Goal: Task Accomplishment & Management: Complete application form

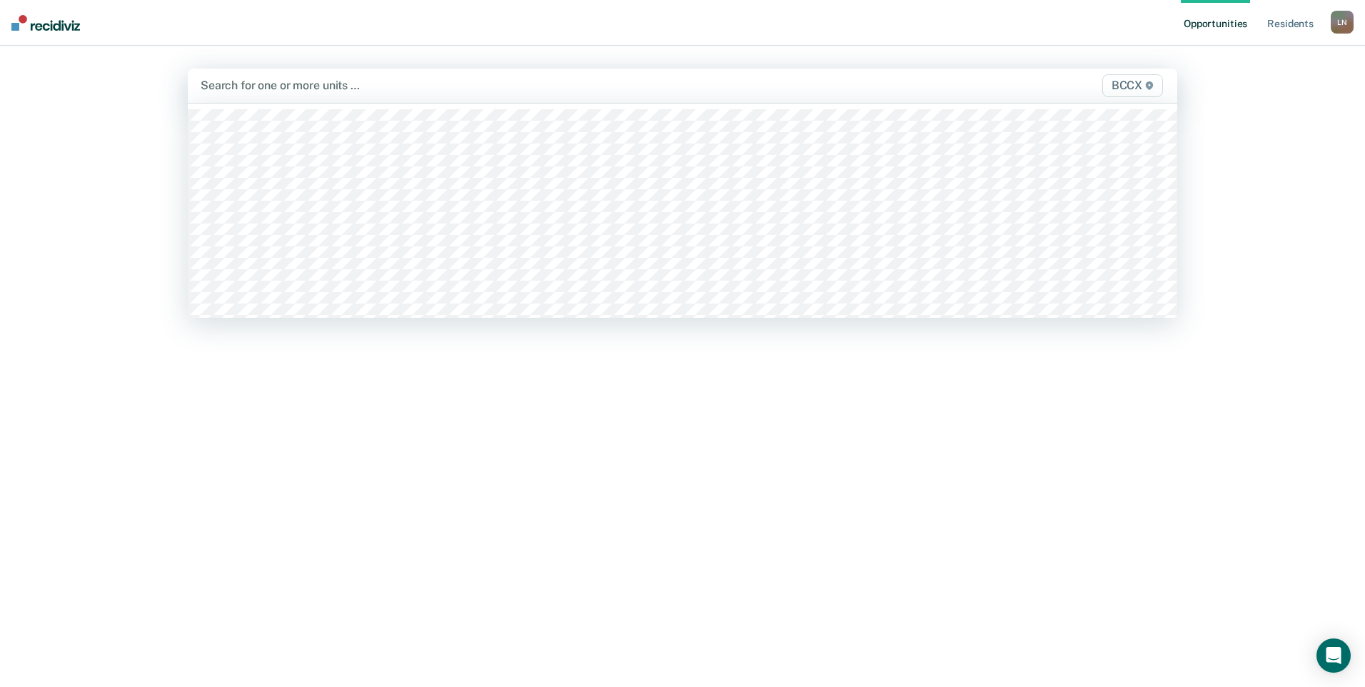
click at [268, 89] on div at bounding box center [538, 85] width 674 height 16
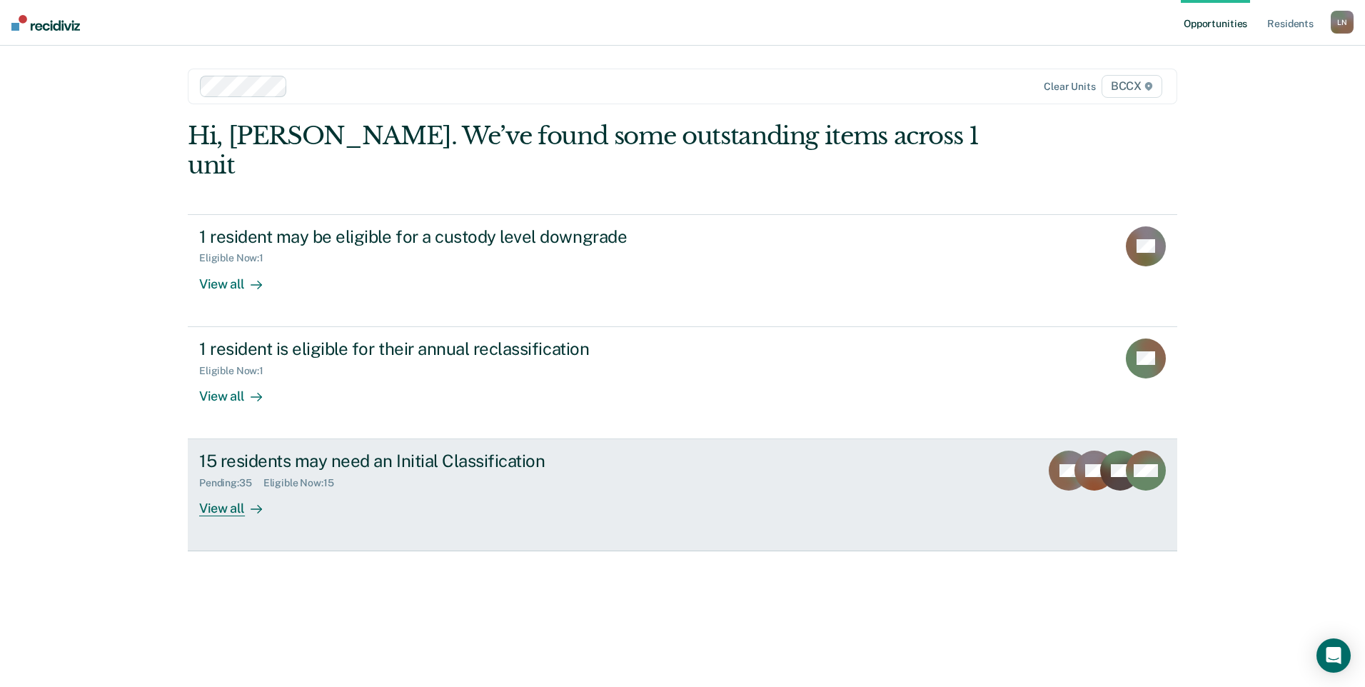
click at [209, 489] on div "View all" at bounding box center [239, 503] width 80 height 28
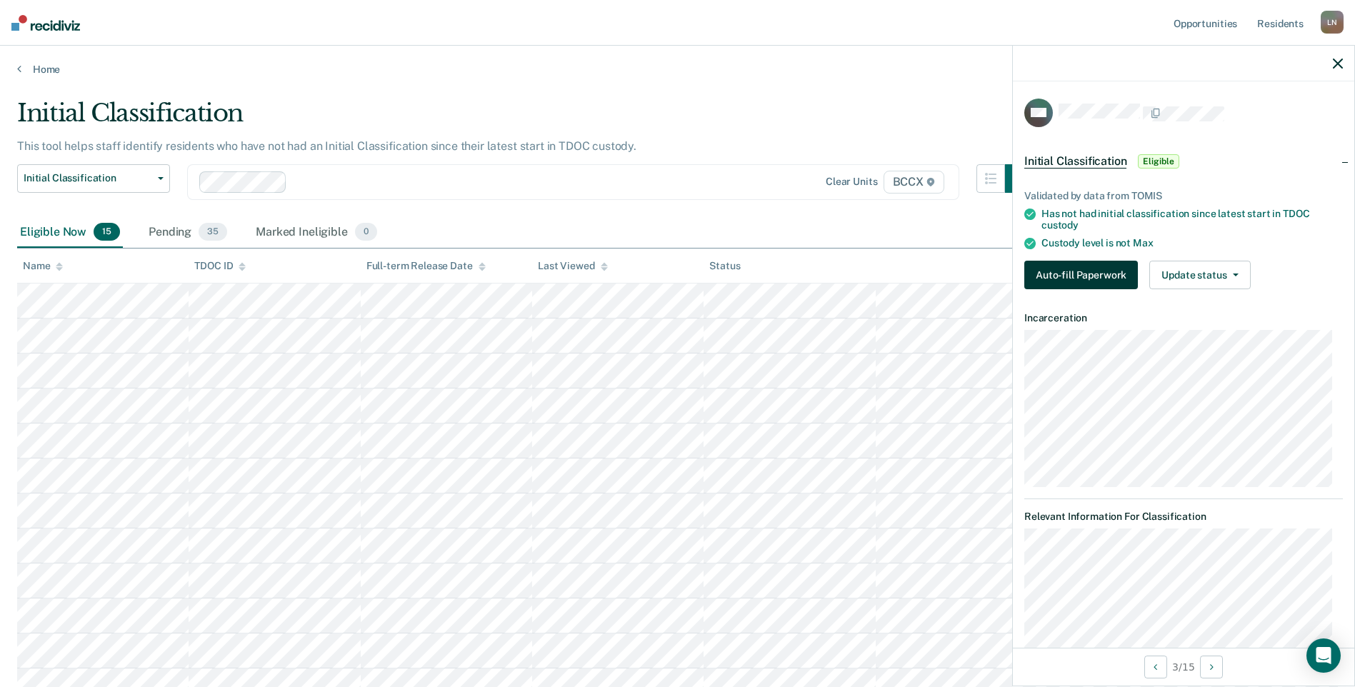
click at [1101, 274] on button "Auto-fill Paperwork" at bounding box center [1081, 275] width 114 height 29
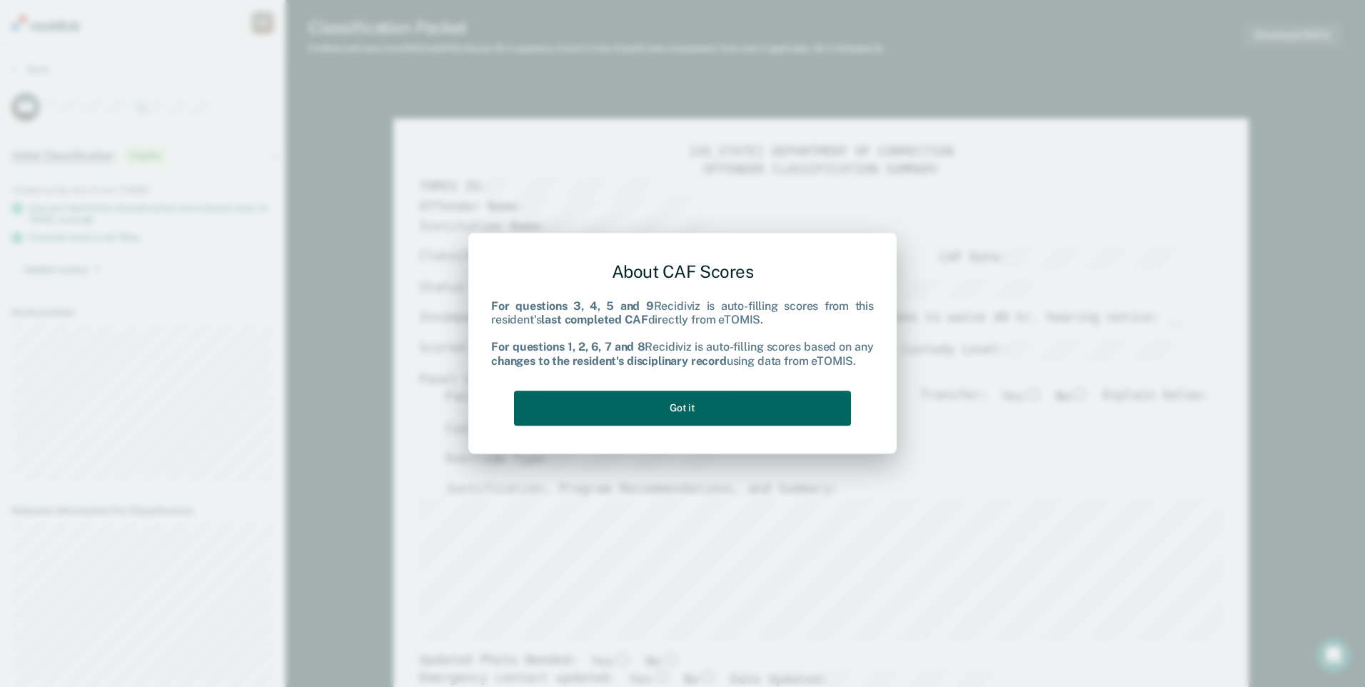
click at [785, 412] on button "Got it" at bounding box center [682, 408] width 337 height 35
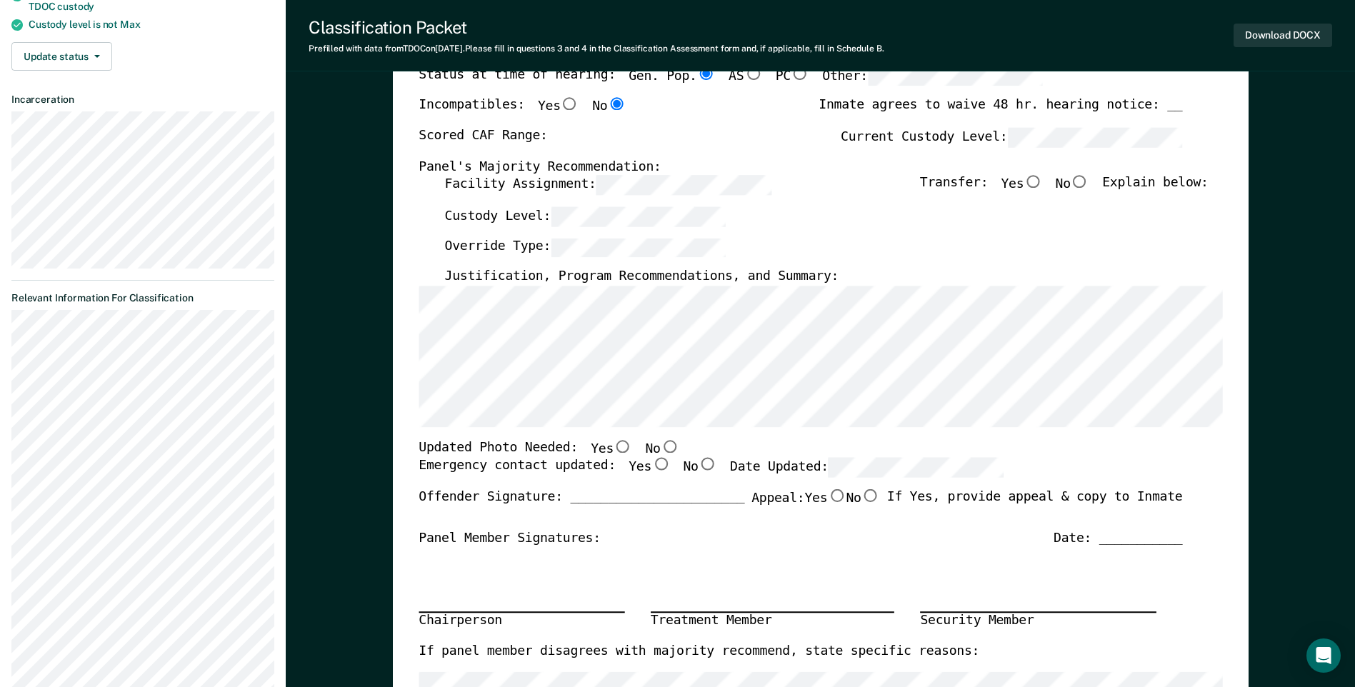
scroll to position [214, 0]
click at [660, 446] on input "No" at bounding box center [669, 445] width 19 height 13
type textarea "x"
radio input "true"
click at [651, 465] on input "Yes" at bounding box center [660, 463] width 19 height 13
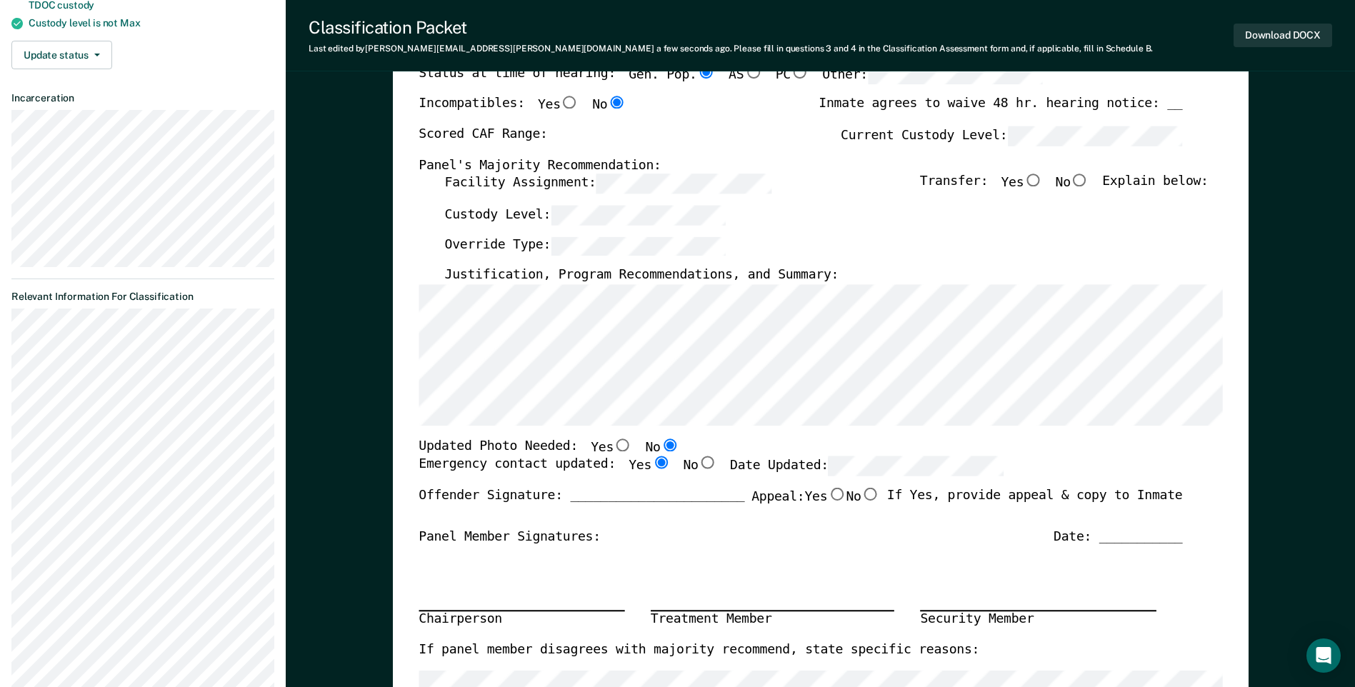
type textarea "x"
radio input "true"
click at [1006, 461] on div "Emergency contact updated: Yes No Date Updated:" at bounding box center [800, 472] width 763 height 31
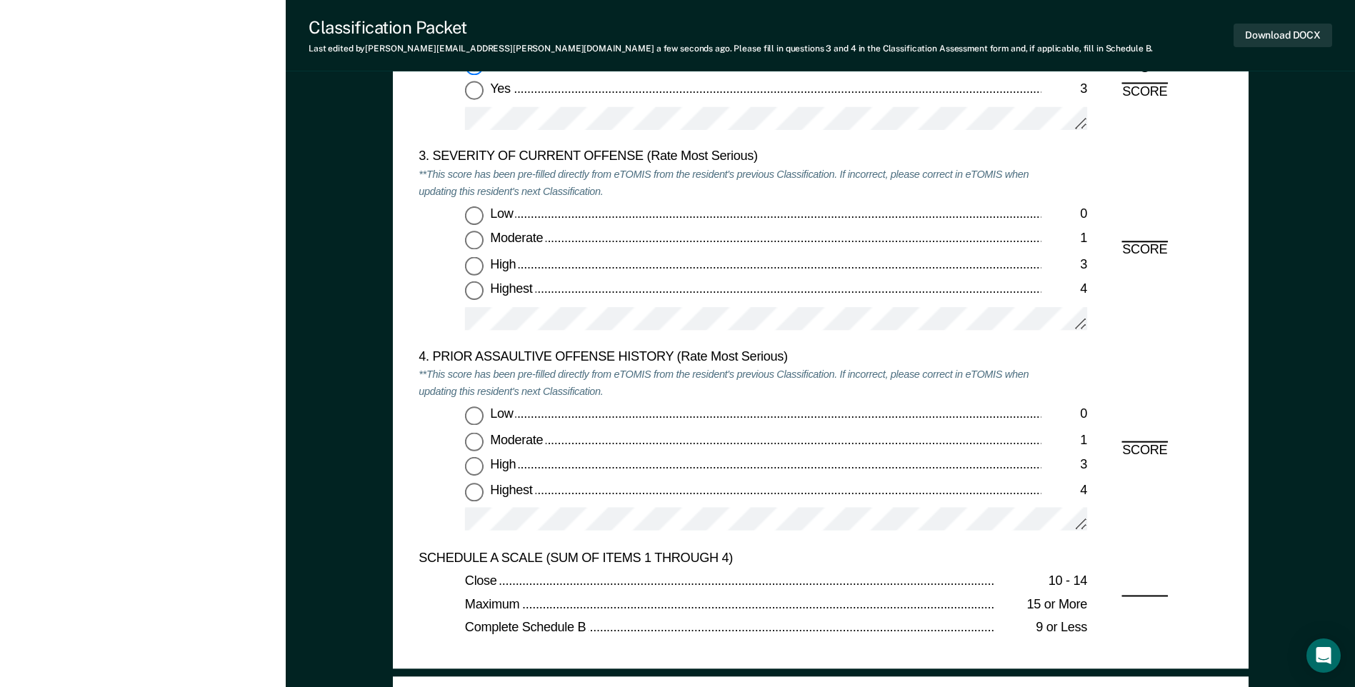
scroll to position [1714, 0]
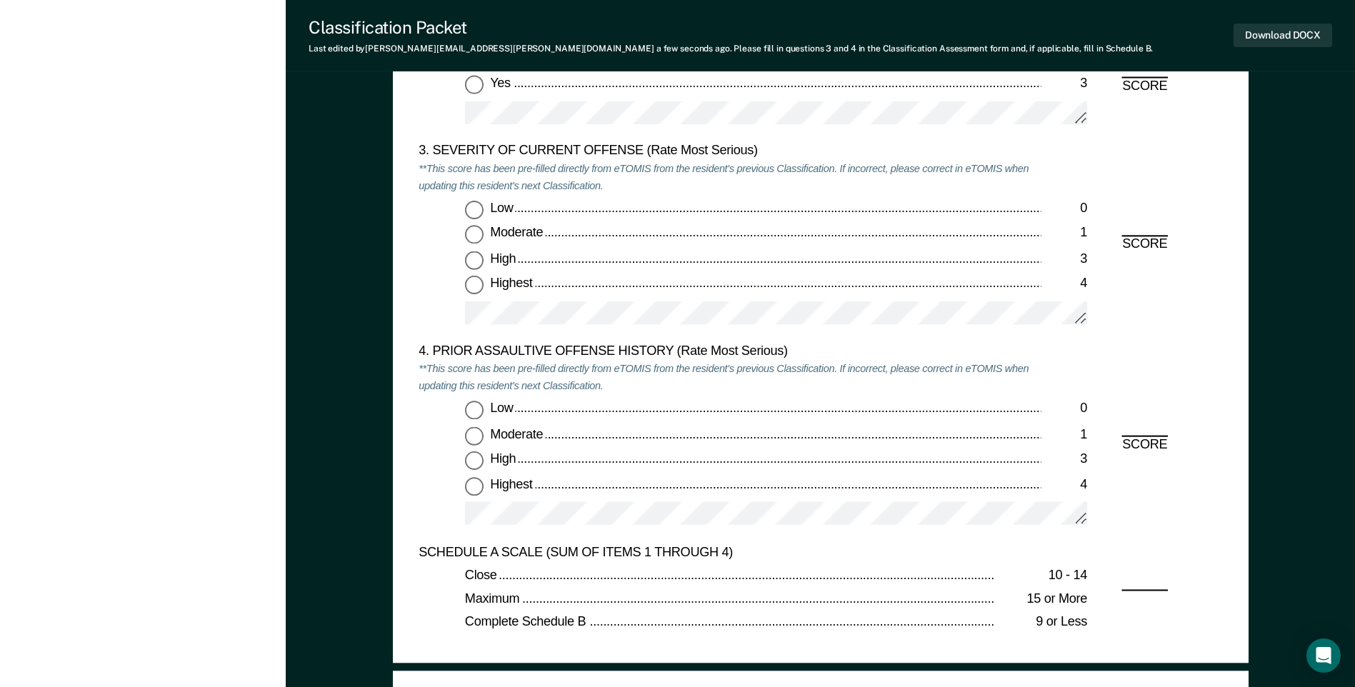
click at [473, 256] on input "High 3" at bounding box center [474, 260] width 19 height 19
type textarea "x"
radio input "true"
click at [471, 483] on input "Highest 4" at bounding box center [474, 485] width 19 height 19
type textarea "x"
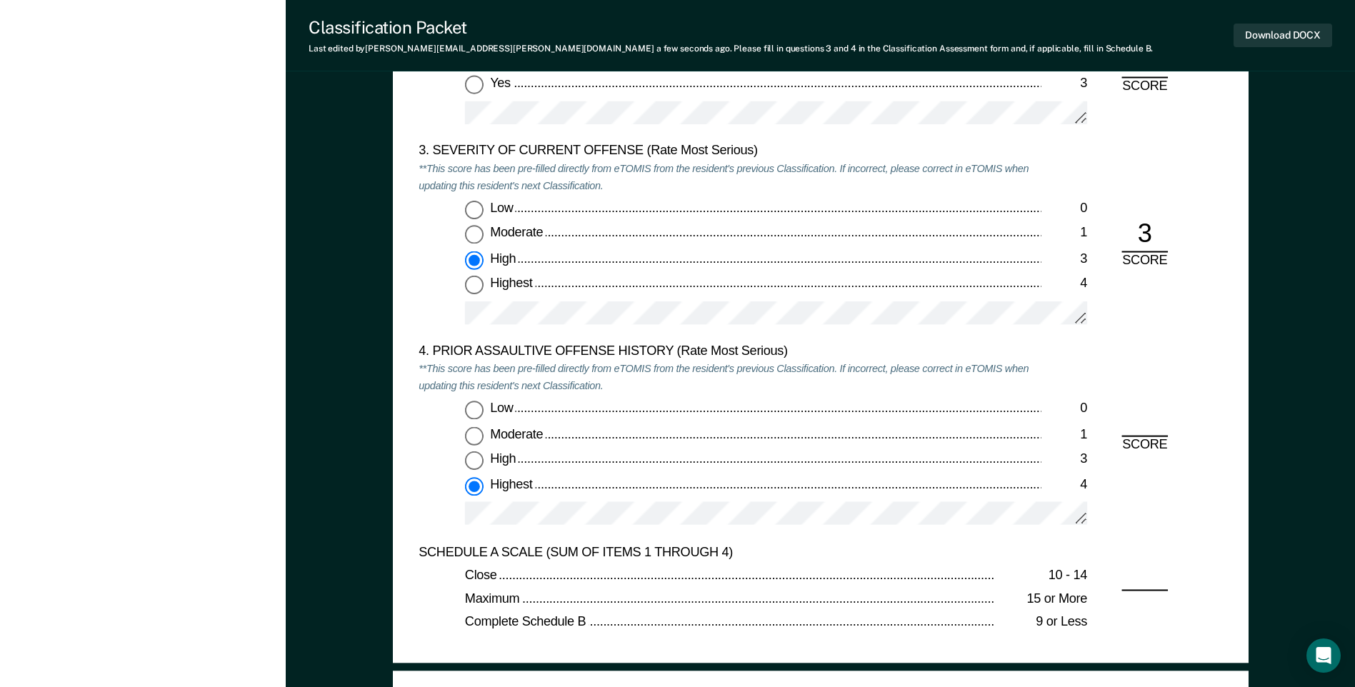
radio input "true"
click at [1128, 364] on div "4. PRIOR ASSAULTIVE OFFENSE HISTORY (Rate Most Serious) **This score has been p…" at bounding box center [820, 444] width 803 height 200
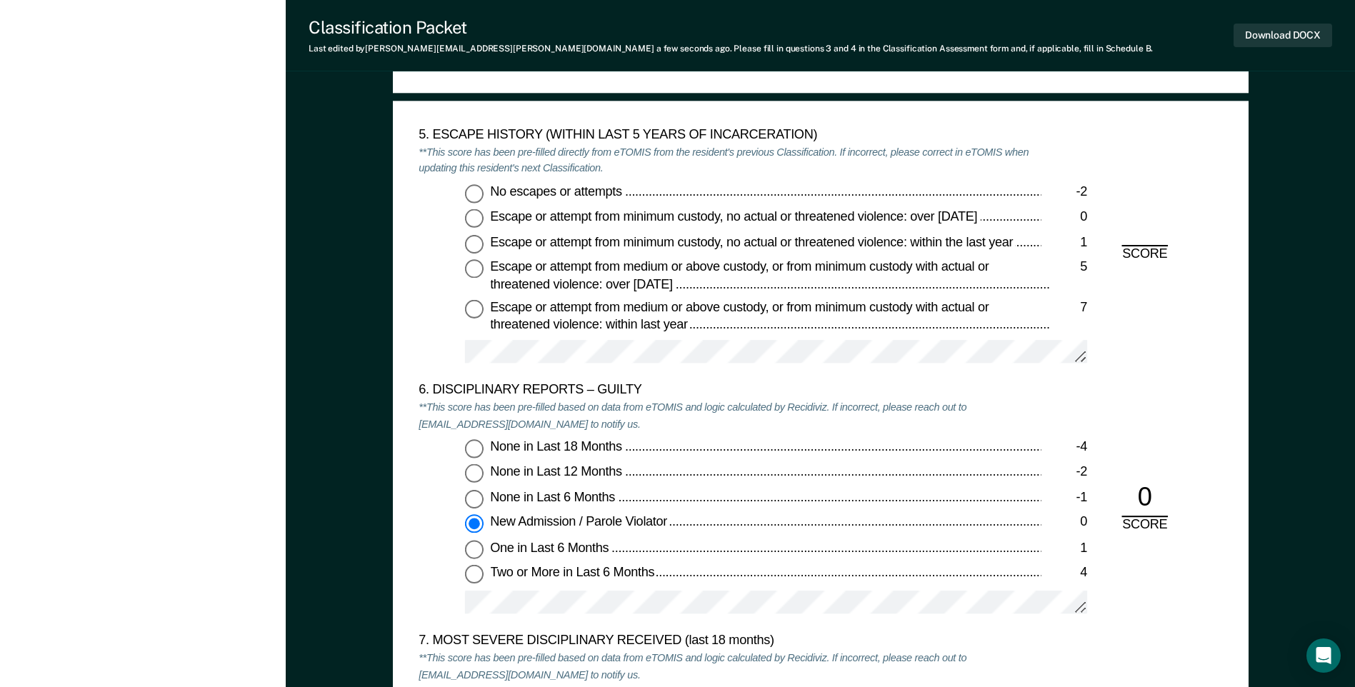
scroll to position [2285, 0]
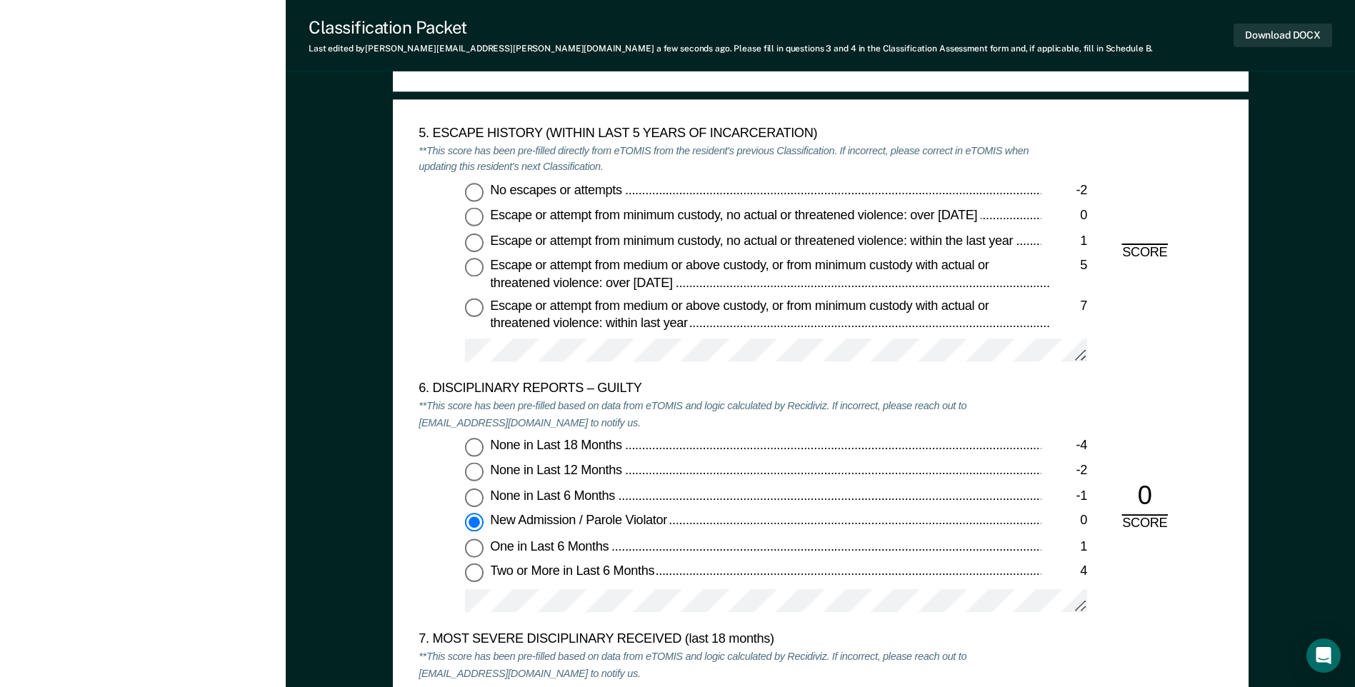
click at [471, 221] on input "Escape or attempt from minimum custody, no actual or threatened violence: over …" at bounding box center [474, 217] width 19 height 19
type textarea "x"
radio input "true"
click at [1116, 344] on div "5. ESCAPE HISTORY (WITHIN LAST 5 YEARS OF INCARCERATION) **This score has been …" at bounding box center [820, 254] width 803 height 256
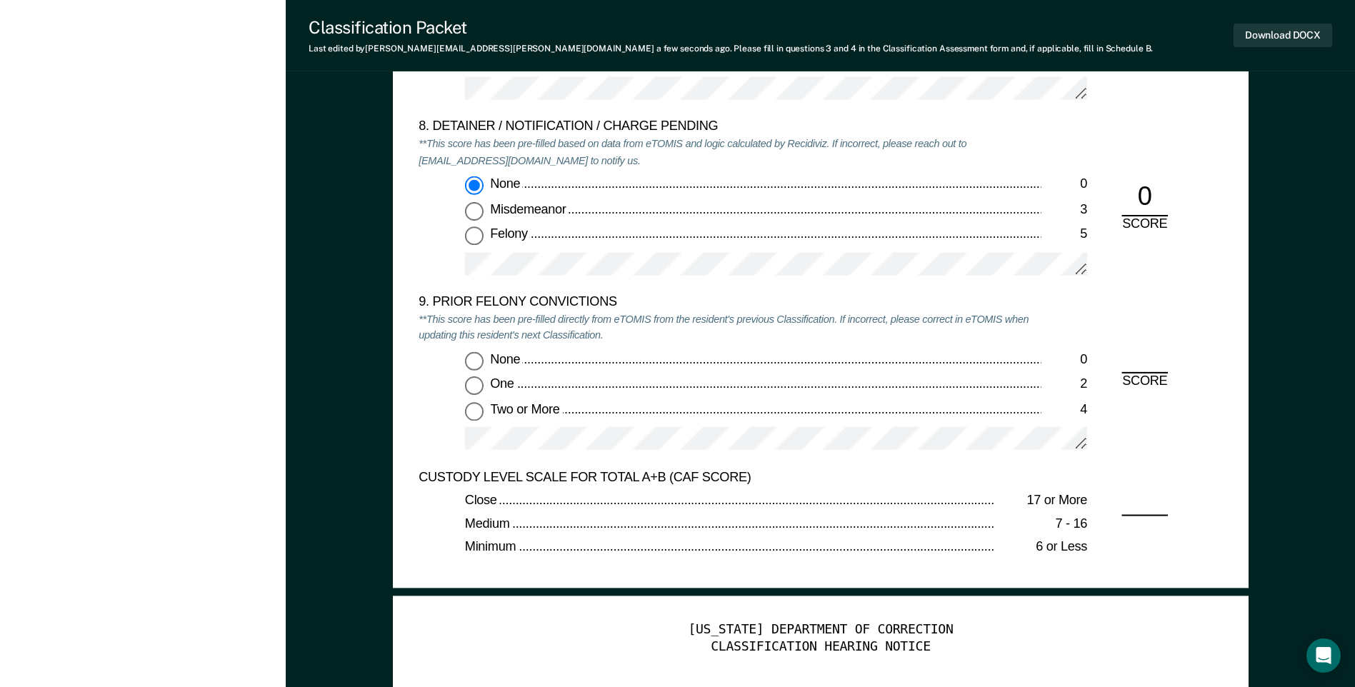
scroll to position [3000, 0]
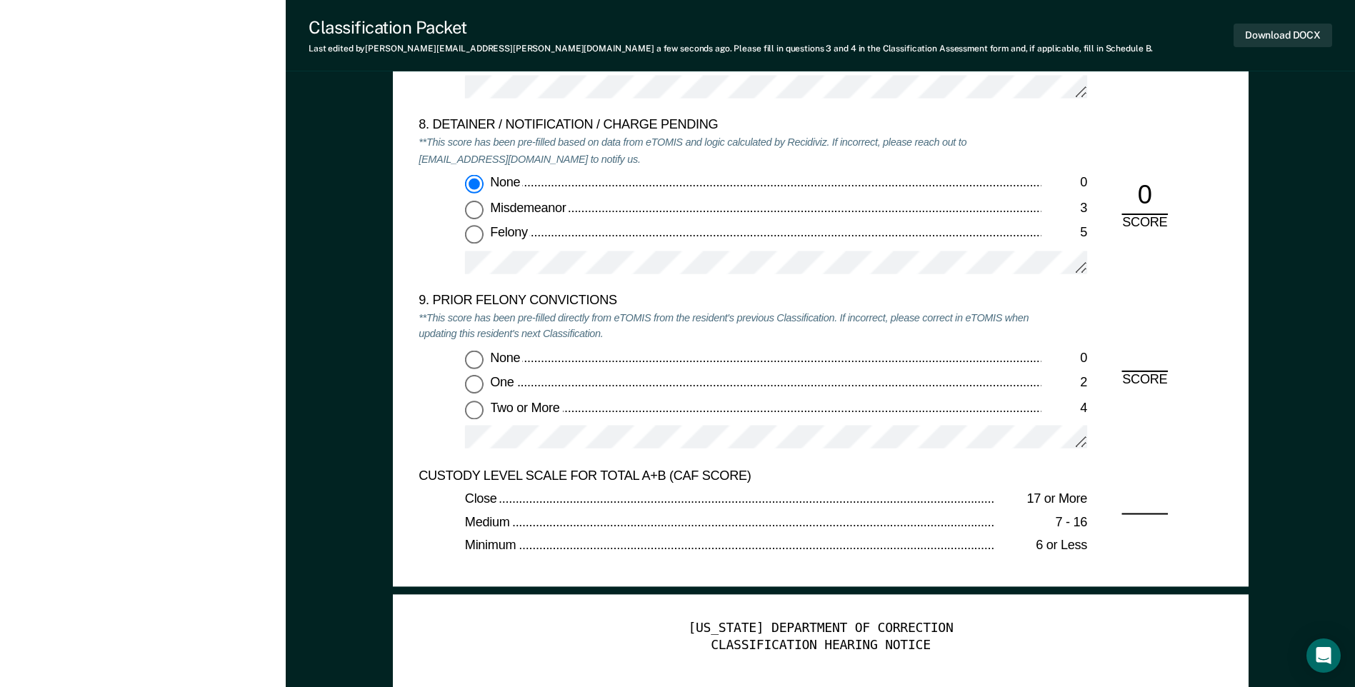
drag, startPoint x: 472, startPoint y: 385, endPoint x: 488, endPoint y: 386, distance: 16.4
click at [472, 385] on input "One 2" at bounding box center [474, 384] width 19 height 19
type textarea "x"
radio input "true"
click at [836, 478] on div "CUSTODY LEVEL SCALE FOR TOTAL A+B (CAF SCORE)" at bounding box center [730, 476] width 622 height 17
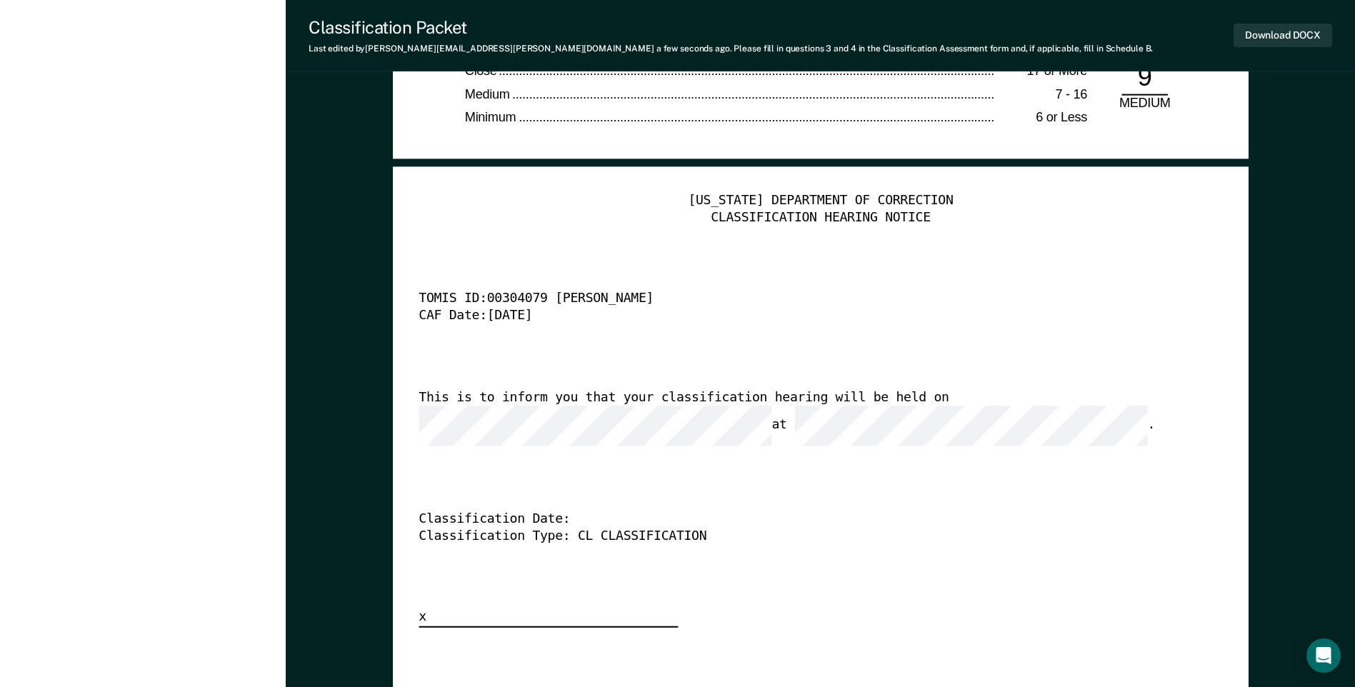
scroll to position [3428, 0]
click at [958, 459] on div "[US_STATE] DEPARTMENT OF CORRECTION CLASSIFICATION HEARING NOTICE TOMIS ID: 003…" at bounding box center [820, 408] width 803 height 435
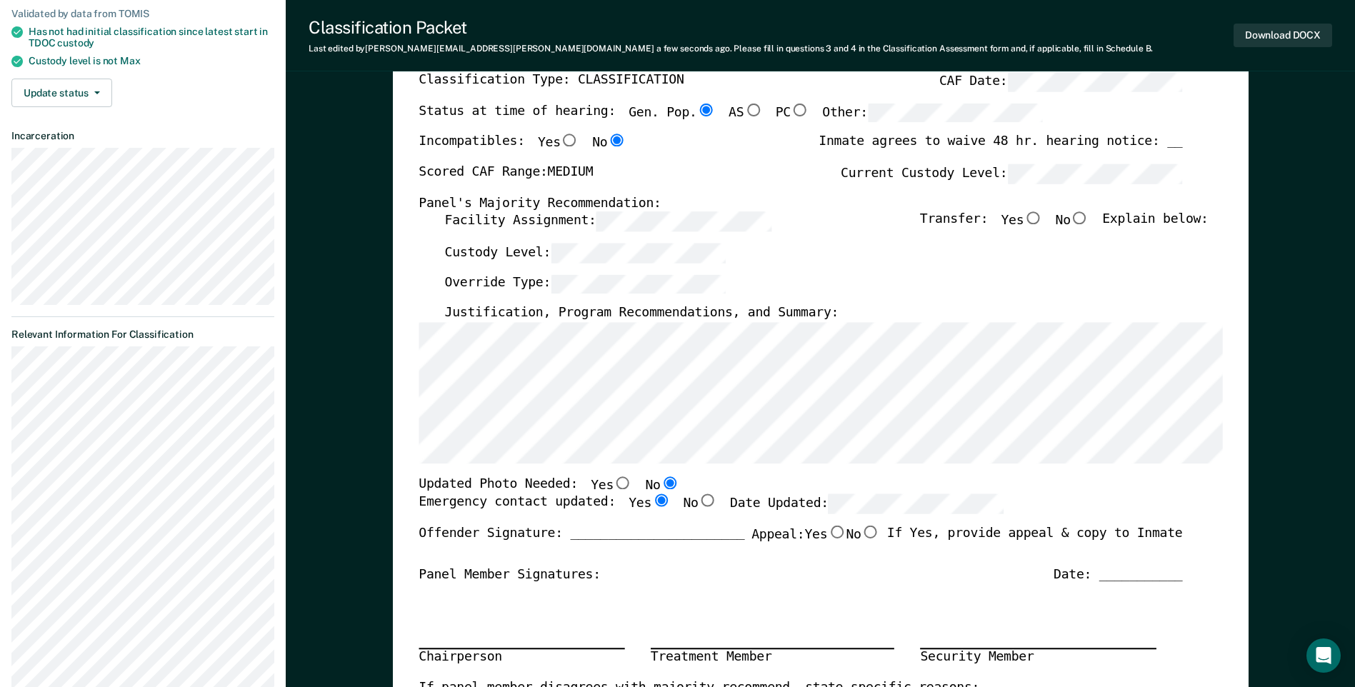
scroll to position [0, 0]
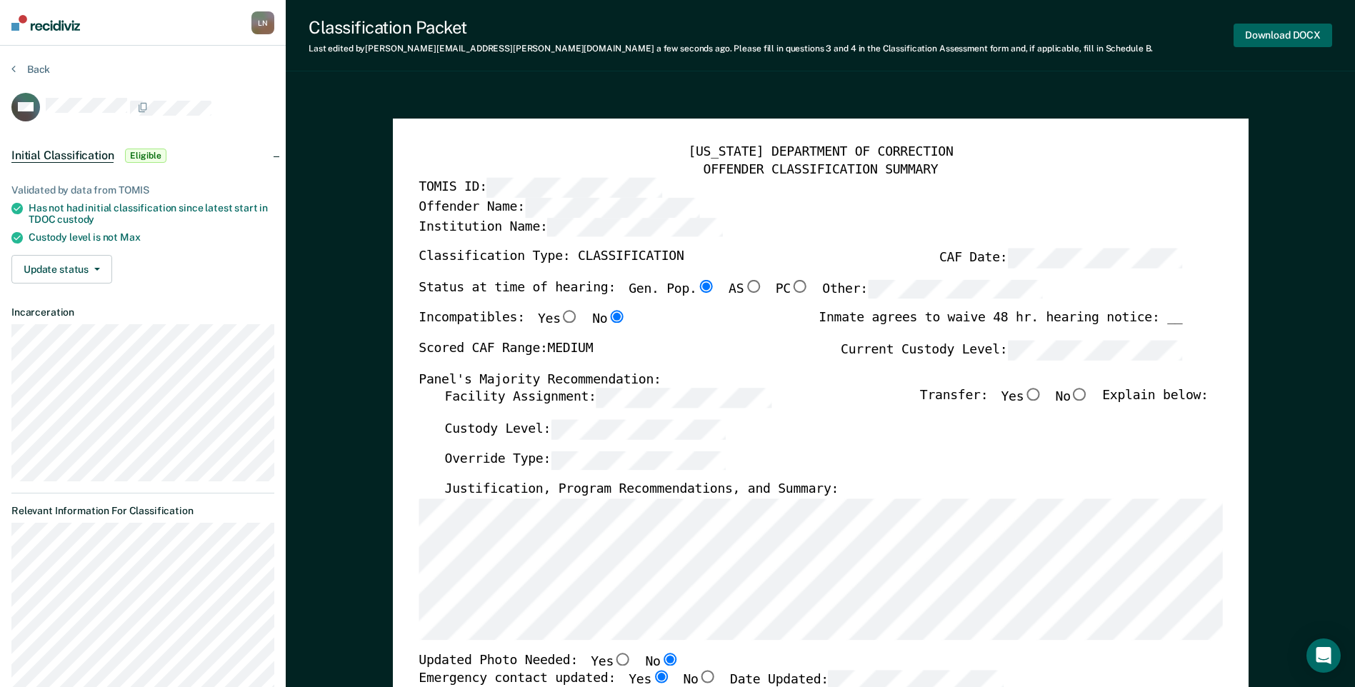
click at [1292, 35] on button "Download DOCX" at bounding box center [1282, 36] width 99 height 24
type textarea "x"
